Goal: Task Accomplishment & Management: Manage account settings

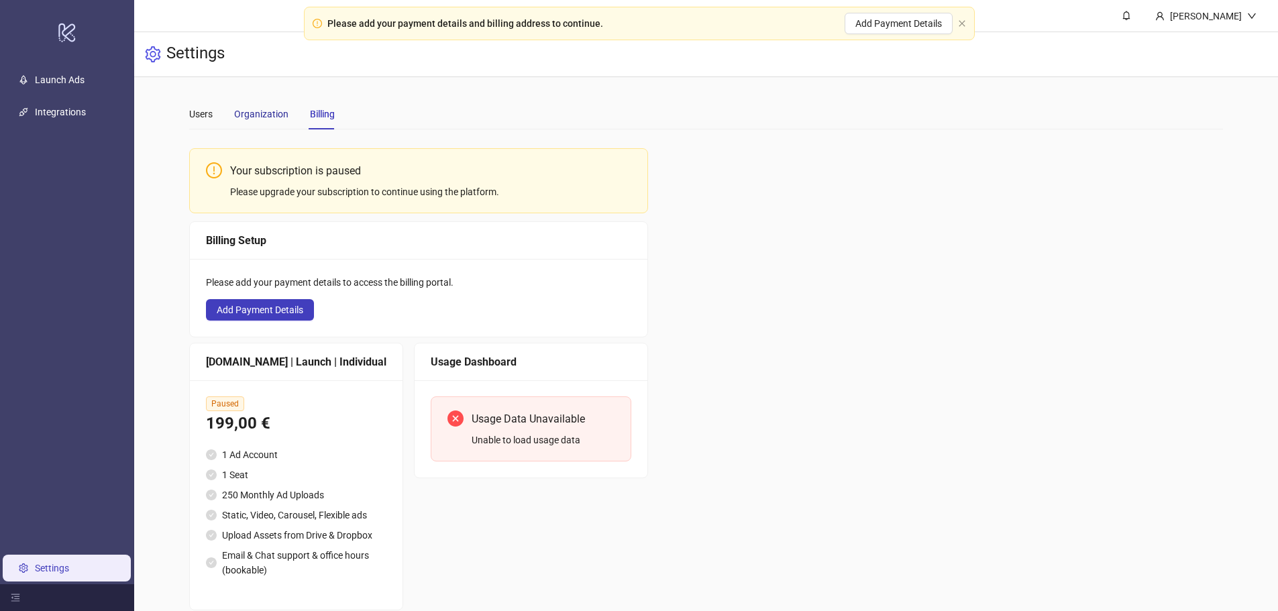
click at [269, 111] on div "Organization" at bounding box center [261, 114] width 54 height 15
click at [187, 118] on main "Users Organization Billing Your subscription is paused Please upgrade your subs…" at bounding box center [706, 354] width 1056 height 555
click at [197, 123] on div "Users" at bounding box center [200, 114] width 23 height 31
click at [279, 120] on div "Organization" at bounding box center [261, 114] width 54 height 15
click at [320, 116] on div "Billing" at bounding box center [322, 114] width 25 height 15
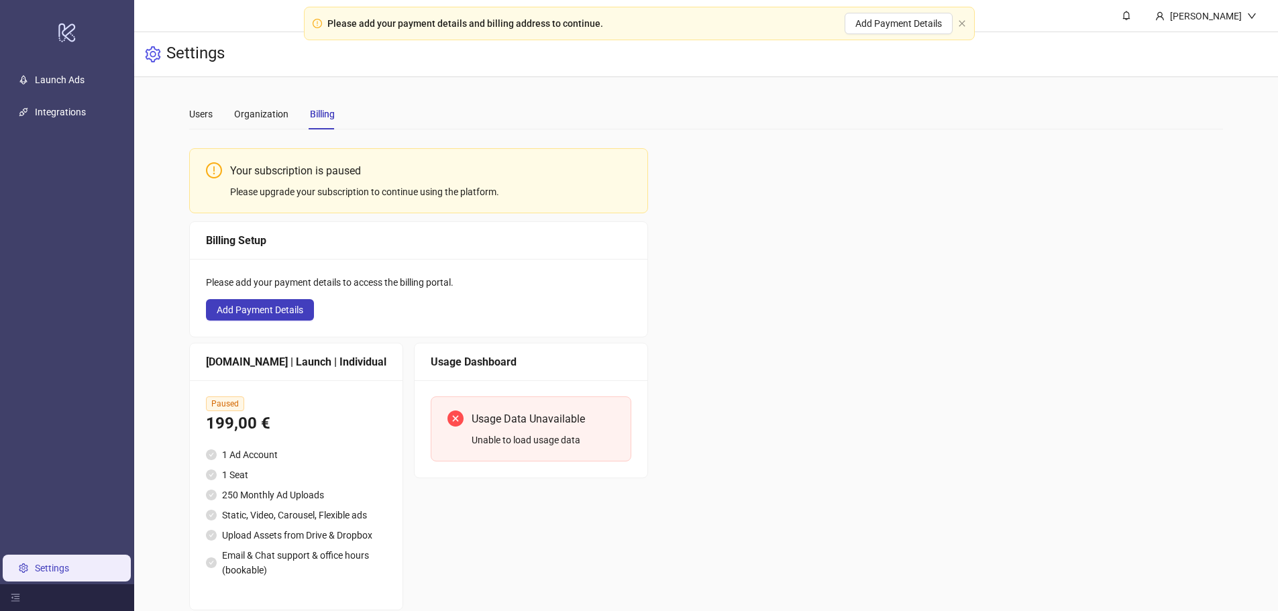
click at [272, 103] on div "Organization" at bounding box center [261, 114] width 54 height 31
click at [219, 111] on div "Users Organization Billing" at bounding box center [262, 114] width 146 height 31
click at [203, 112] on div "Users" at bounding box center [200, 114] width 23 height 15
click at [968, 18] on div "Please add your payment details and billing address to continue. Add Payment De…" at bounding box center [639, 24] width 671 height 34
click at [960, 26] on icon "close" at bounding box center [962, 23] width 8 height 8
